Goal: Navigation & Orientation: Go to known website

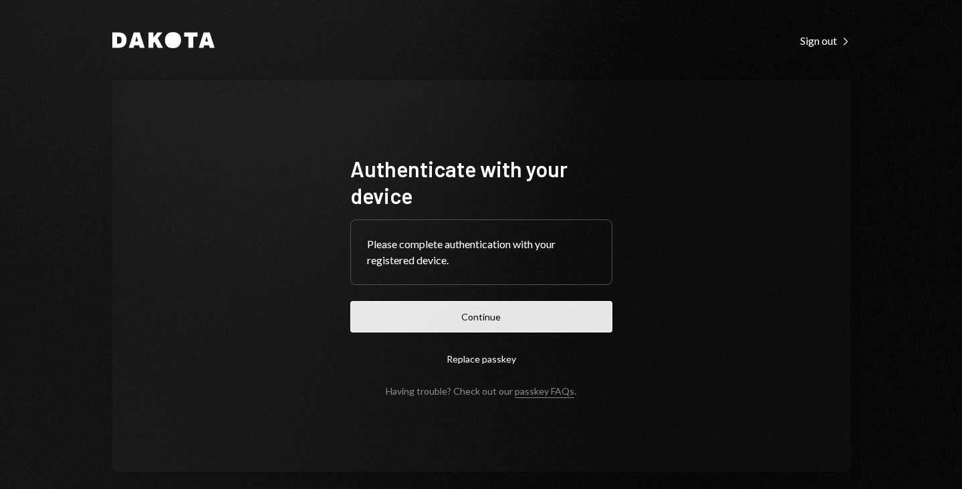
click at [452, 317] on button "Continue" at bounding box center [481, 316] width 262 height 31
